Goal: Transaction & Acquisition: Purchase product/service

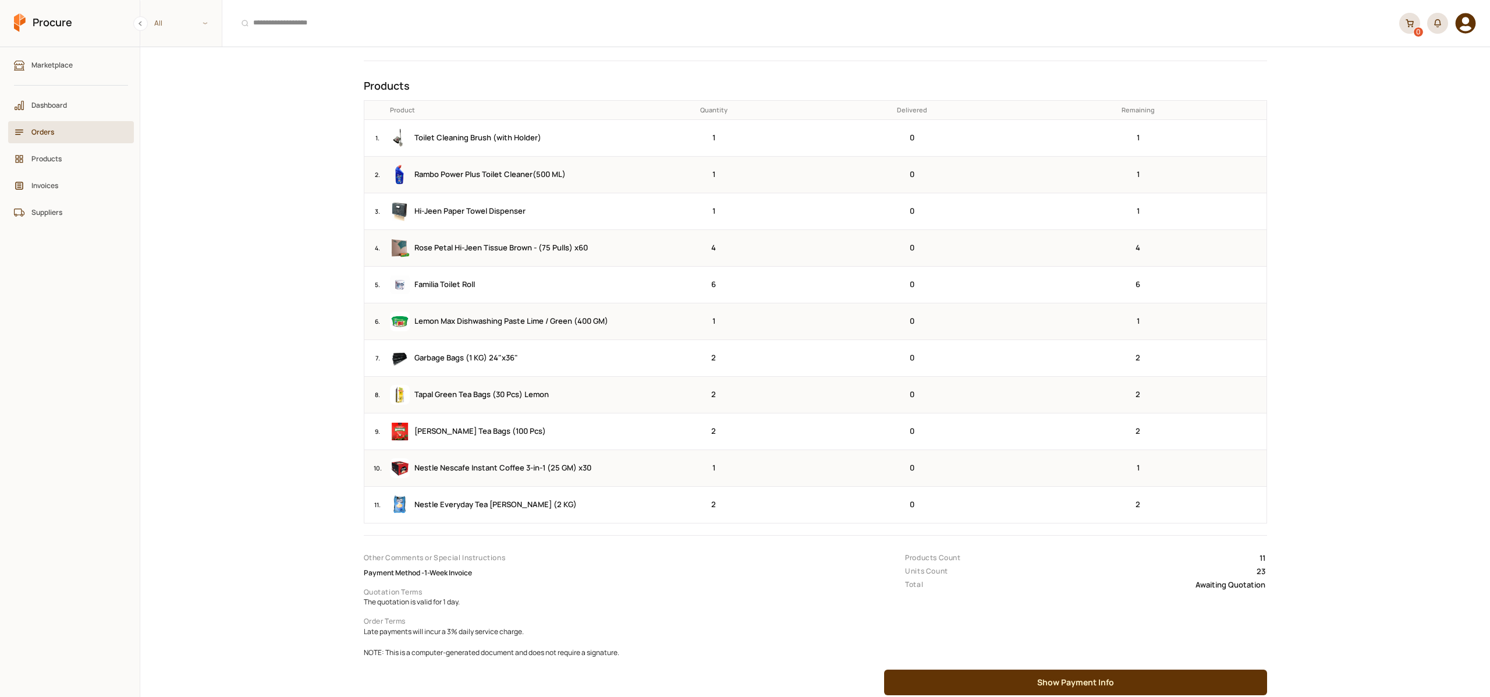
scroll to position [228, 0]
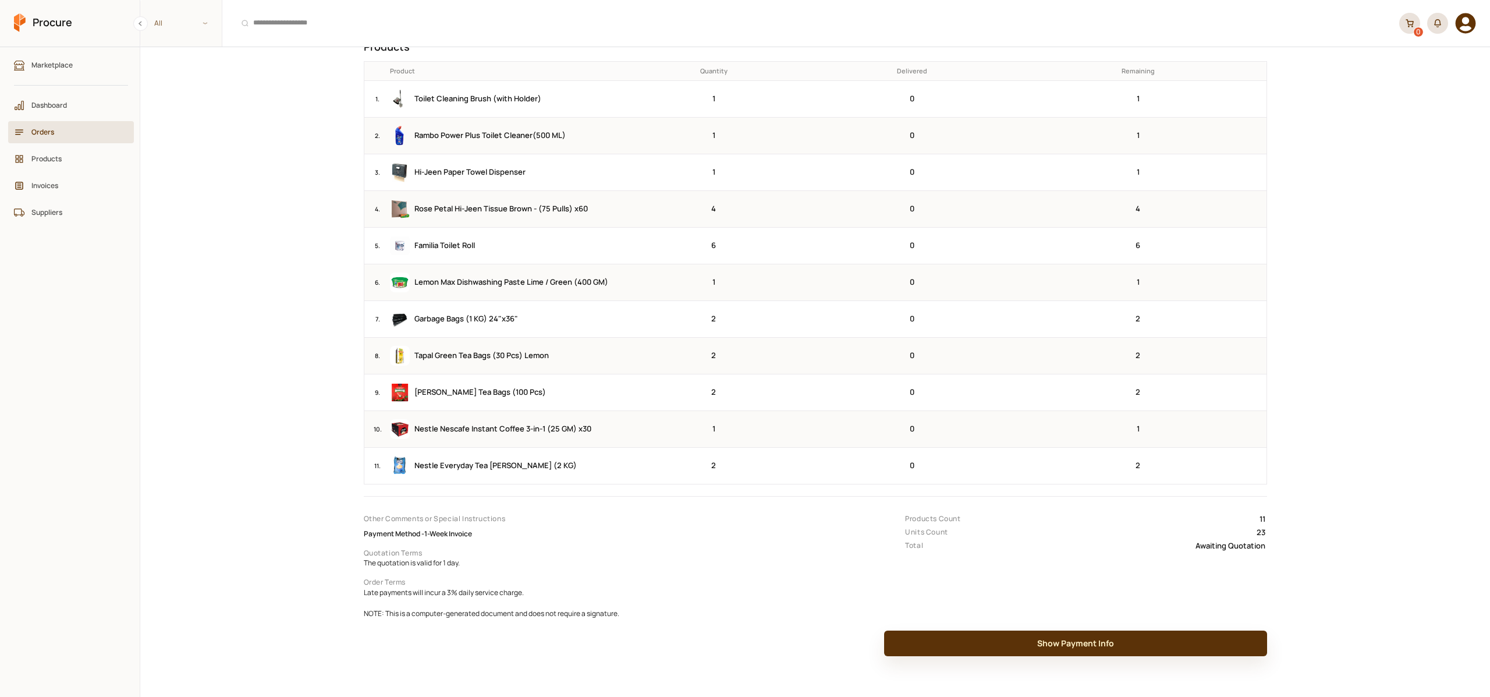
click at [1067, 647] on button "Show Payment Info" at bounding box center [1075, 644] width 383 height 26
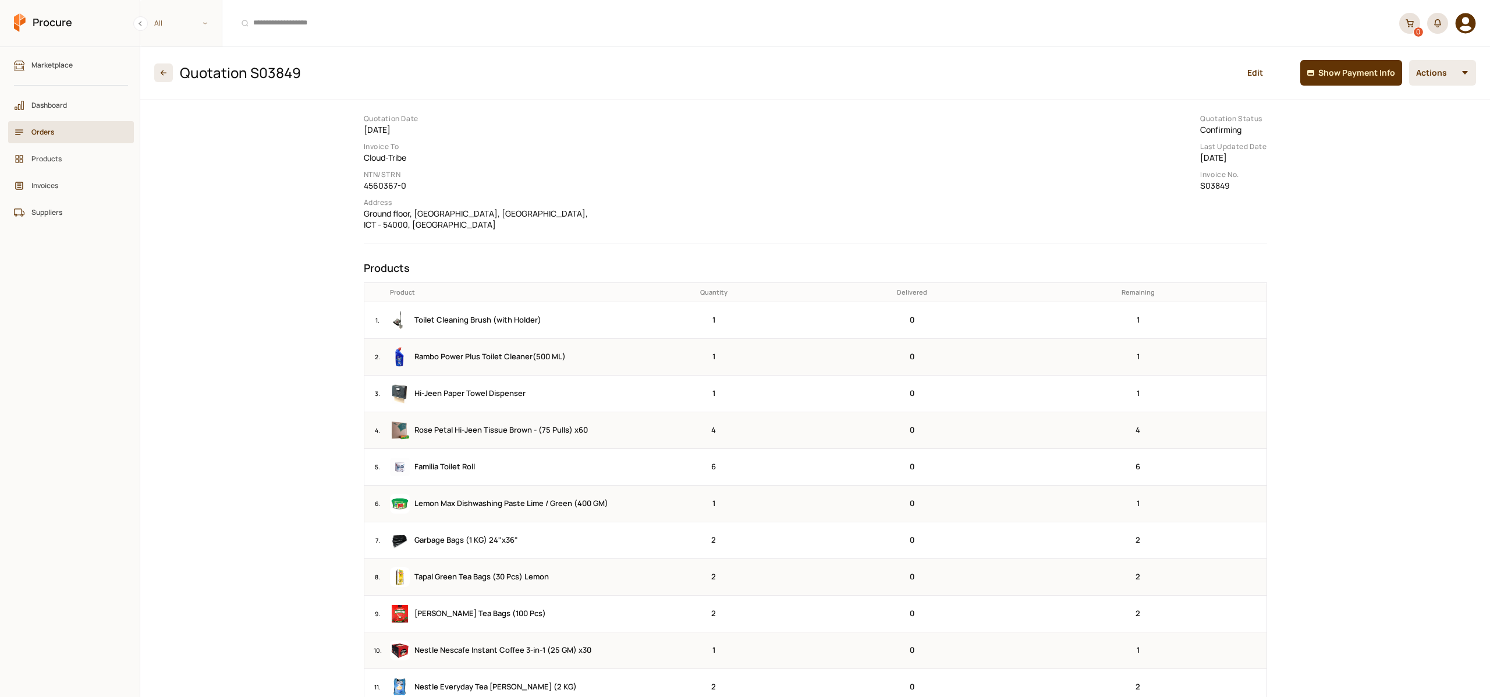
scroll to position [0, 0]
click at [1400, 246] on section "Quotation S03849 Edit Show Payment Info Actions Quotation Date [DATE] Invoice T…" at bounding box center [815, 372] width 1350 height 650
drag, startPoint x: 591, startPoint y: 219, endPoint x: 264, endPoint y: 218, distance: 327.2
click at [264, 218] on section "Quotation S03849 Edit Show Payment Info Actions Quotation Date [DATE] Invoice T…" at bounding box center [815, 372] width 1350 height 650
click at [270, 227] on section "Quotation S03849 Edit Show Payment Info Actions Quotation Date [DATE] Invoice T…" at bounding box center [815, 372] width 1350 height 650
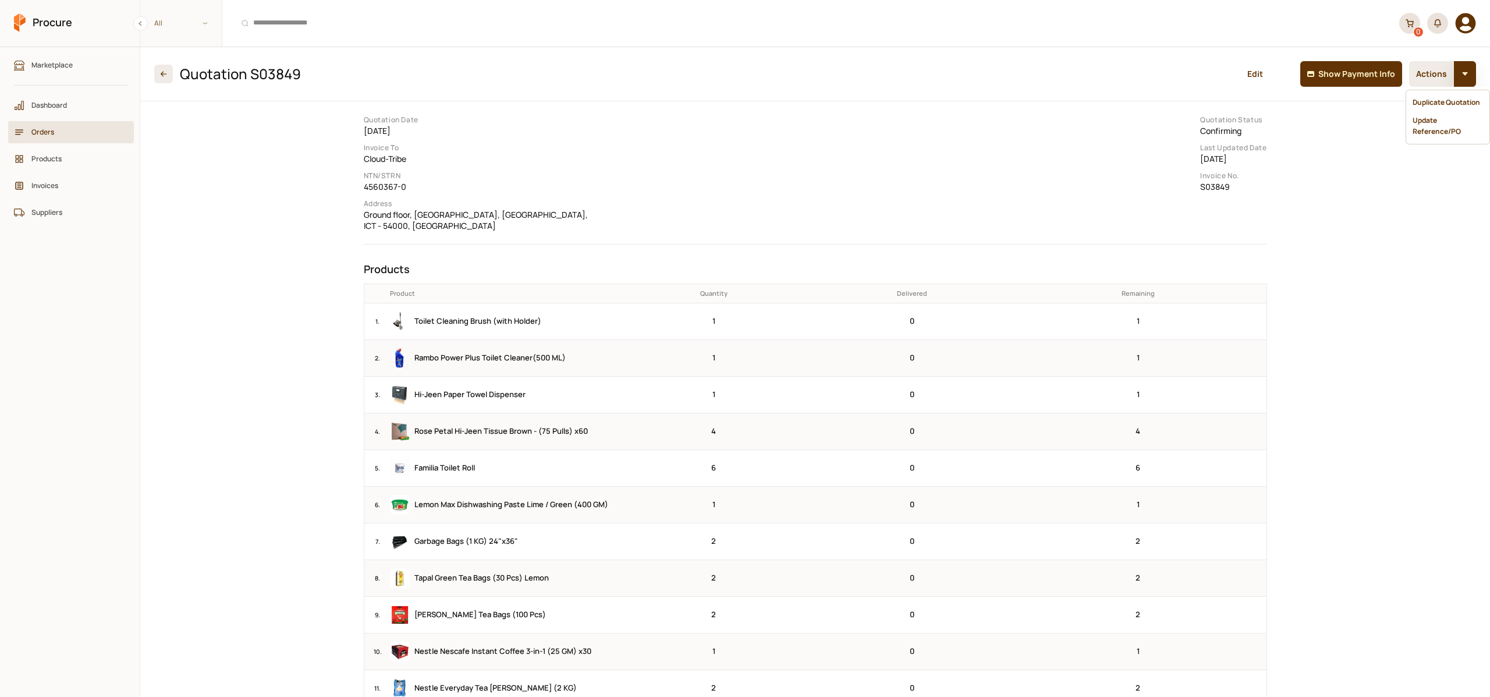
click at [1454, 76] on button "button" at bounding box center [1465, 74] width 22 height 26
click at [1404, 330] on section "Quotation S03849 Edit Show Payment Info Actions Quotation Date [DATE] Invoice T…" at bounding box center [815, 372] width 1350 height 650
click at [158, 72] on icon "button" at bounding box center [164, 74] width 12 height 12
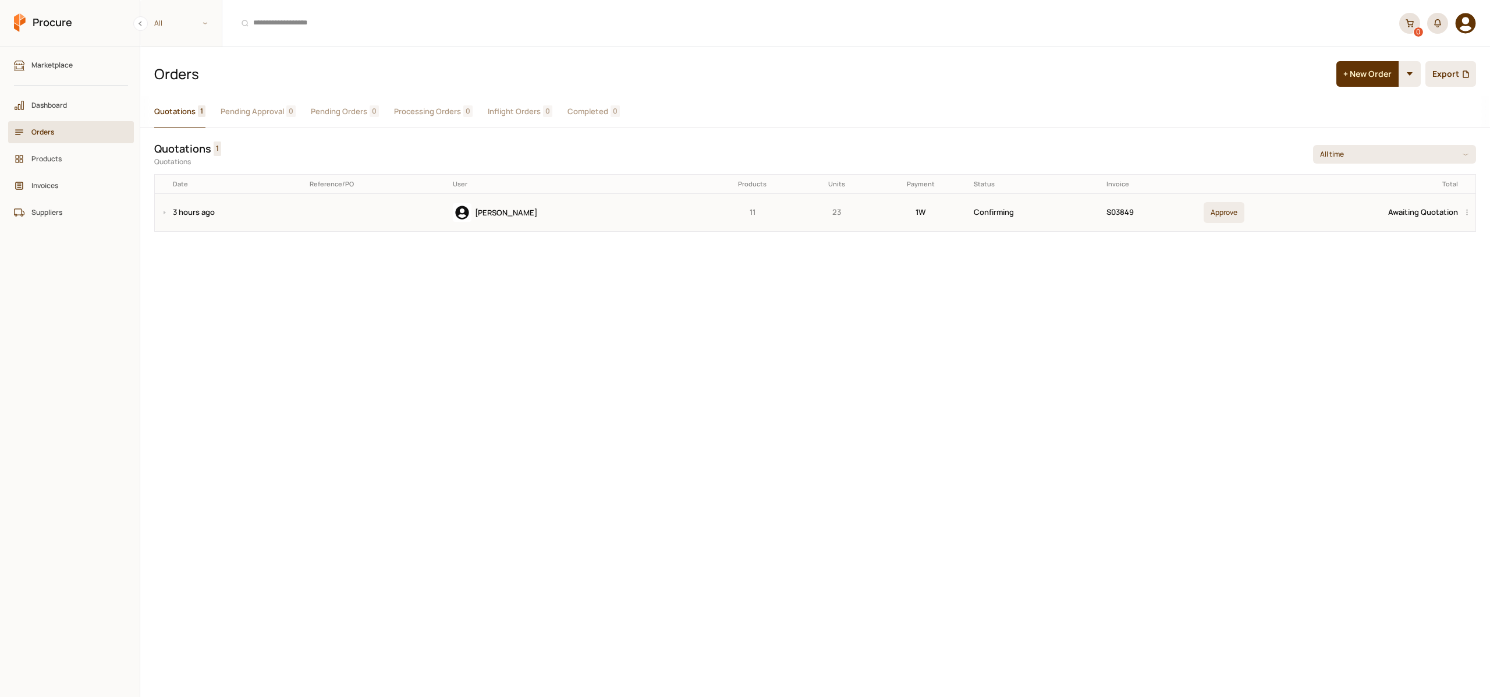
click at [1390, 213] on td "Awaiting Quotation" at bounding box center [1356, 212] width 214 height 38
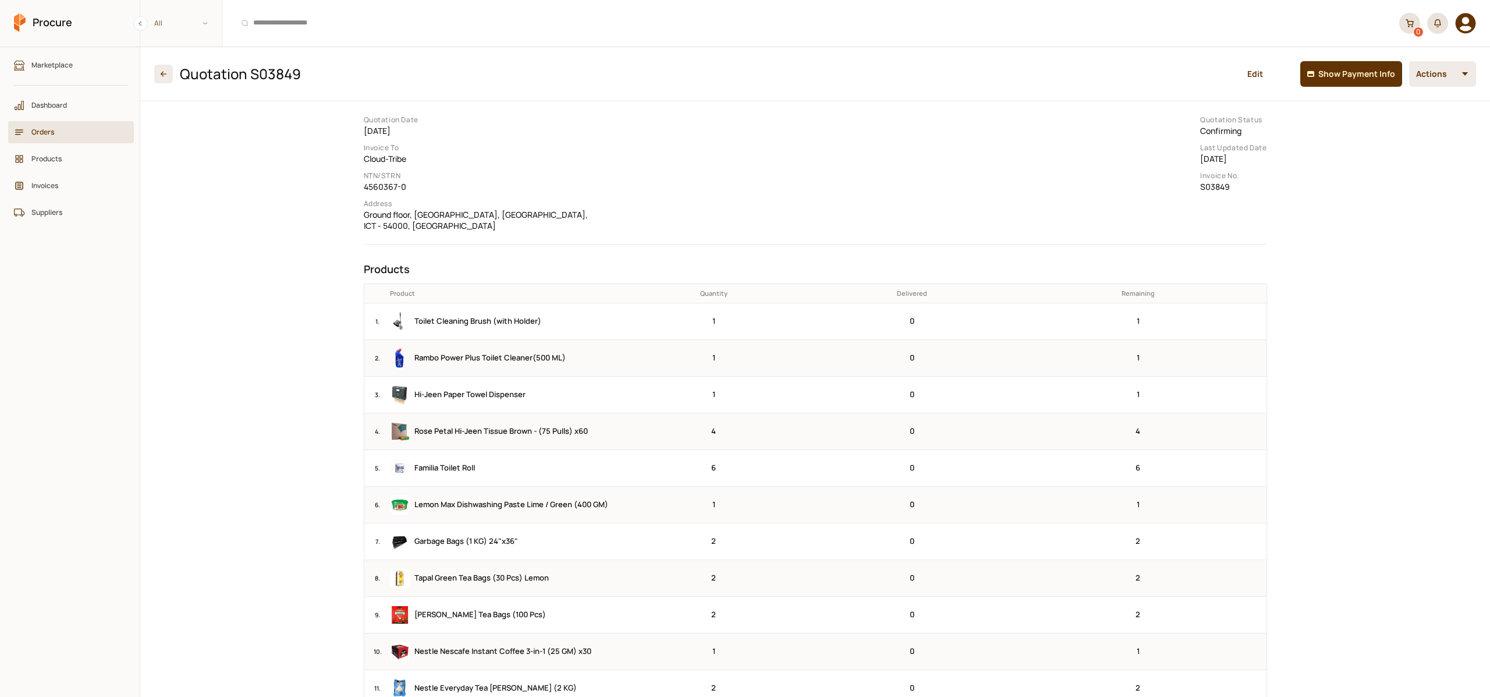
click at [1340, 244] on section "Quotation S03849 Edit Show Payment Info Actions Quotation Date [DATE] Invoice T…" at bounding box center [815, 372] width 1350 height 650
click at [260, 233] on section "Quotation S03849 Edit Show Payment Info Actions Quotation Date [DATE] Invoice T…" at bounding box center [815, 372] width 1350 height 650
click at [276, 221] on section "Quotation S03849 Edit Show Payment Info Actions Quotation Date [DATE] Invoice T…" at bounding box center [815, 372] width 1350 height 650
